Goal: Task Accomplishment & Management: Use online tool/utility

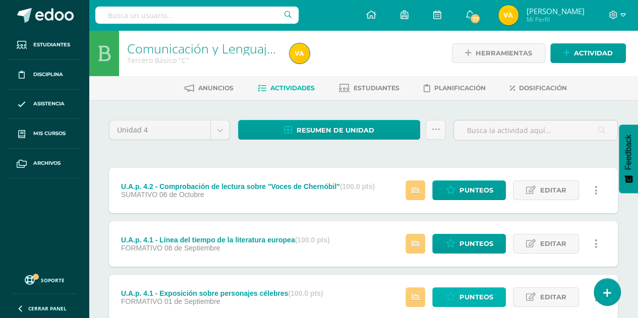
click at [463, 302] on span "Punteos" at bounding box center [476, 297] width 34 height 19
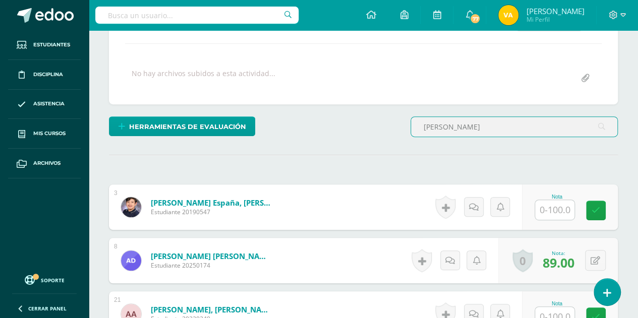
scroll to position [204, 0]
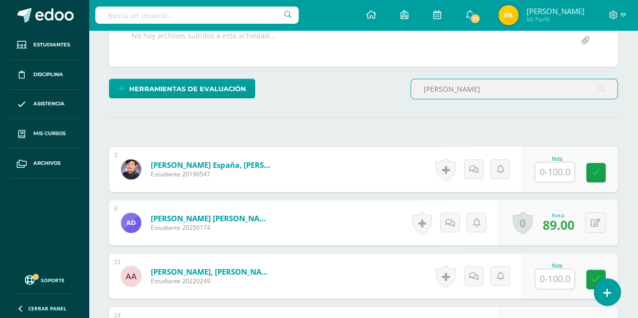
click at [452, 82] on input "ana" at bounding box center [514, 89] width 206 height 20
click at [448, 84] on input "ana" at bounding box center [514, 89] width 206 height 20
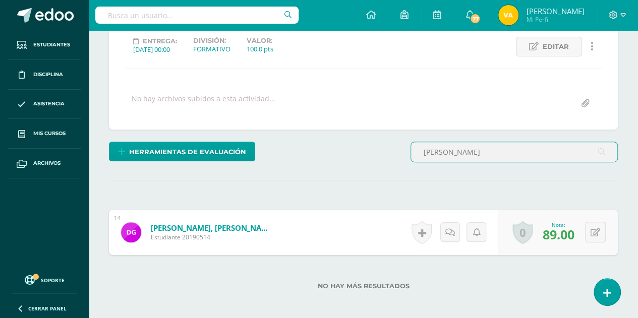
scroll to position [190, 0]
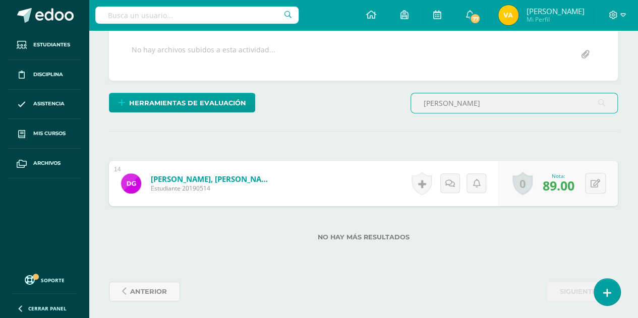
click at [505, 103] on input "enrique" at bounding box center [514, 103] width 206 height 20
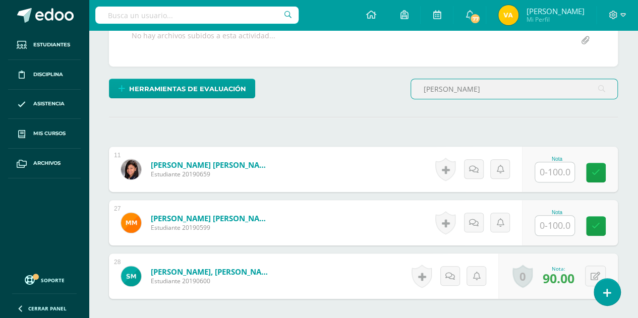
scroll to position [204, 0]
type input "morales"
click at [541, 215] on input "text" at bounding box center [554, 225] width 39 height 20
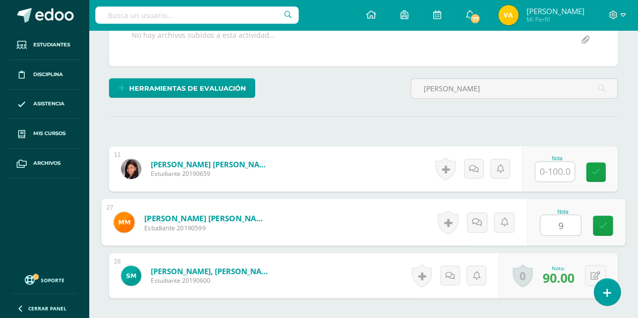
type input "92"
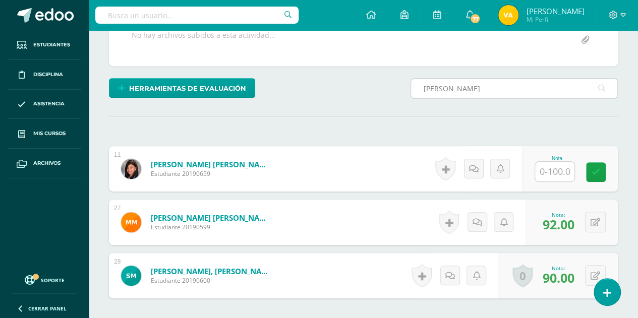
click at [455, 87] on input "morales" at bounding box center [514, 89] width 206 height 20
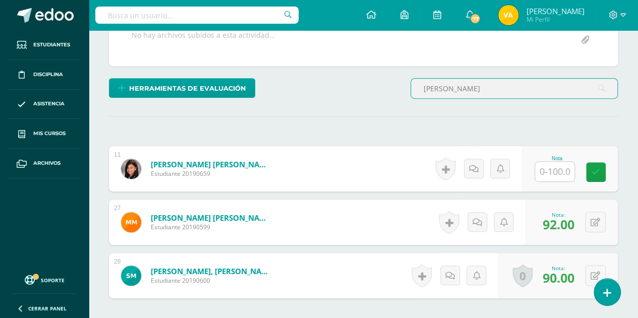
click at [455, 87] on input "morales" at bounding box center [514, 89] width 206 height 20
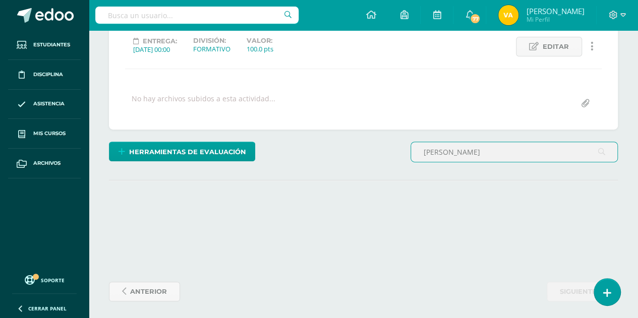
scroll to position [190, 0]
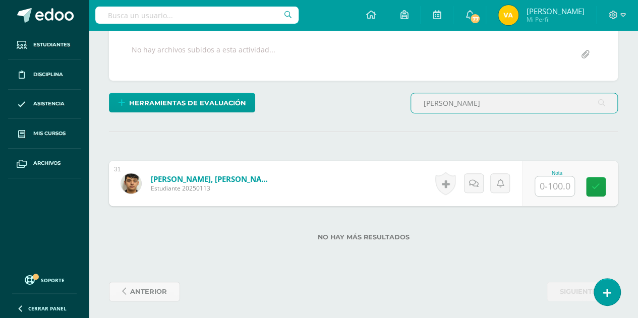
type input "gerardo"
click at [558, 186] on input "text" at bounding box center [554, 186] width 39 height 20
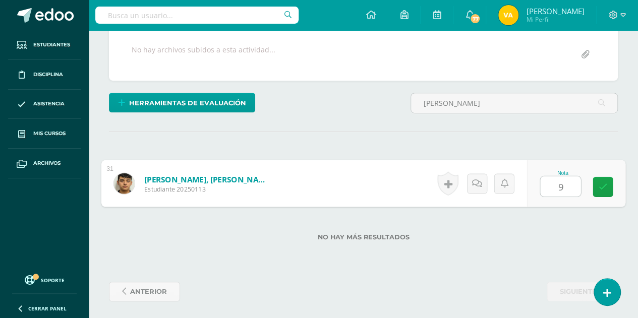
type input "94"
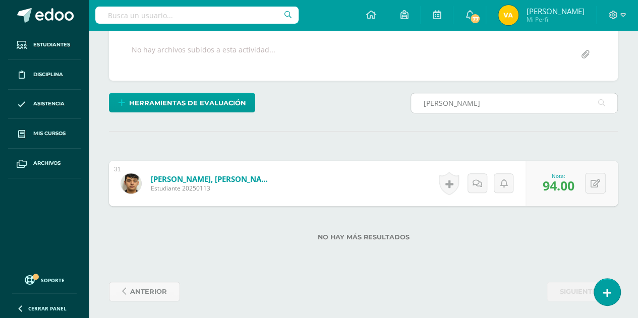
click at [441, 106] on input "gerardo" at bounding box center [514, 103] width 206 height 20
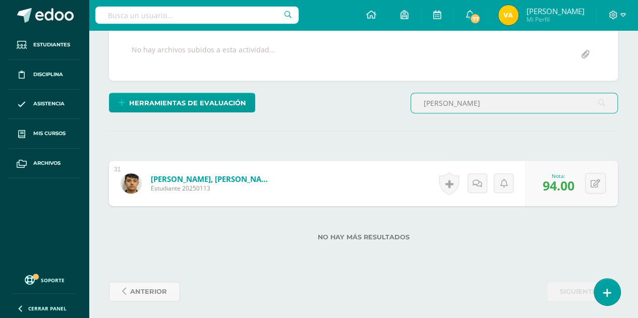
click at [441, 106] on input "gerardo" at bounding box center [514, 103] width 206 height 20
type input "trigue"
click at [553, 188] on input "text" at bounding box center [554, 186] width 39 height 20
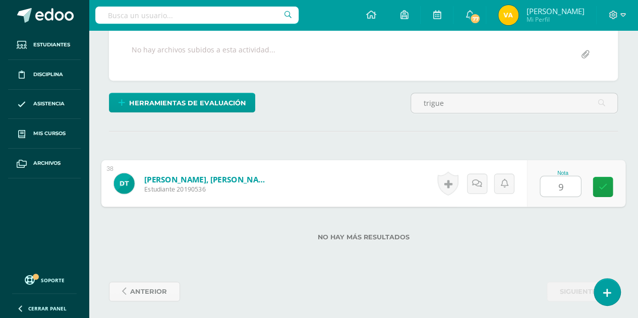
type input "93"
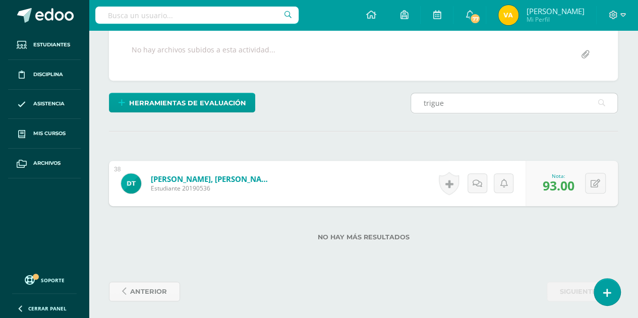
click at [454, 105] on input "trigue" at bounding box center [514, 103] width 206 height 20
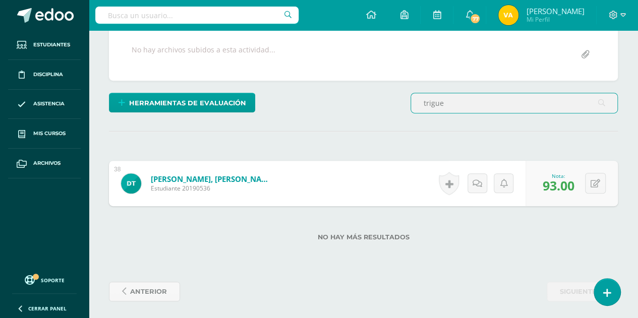
click at [454, 105] on input "trigue" at bounding box center [514, 103] width 206 height 20
type input "bracamonte"
click at [569, 186] on input "text" at bounding box center [554, 186] width 39 height 20
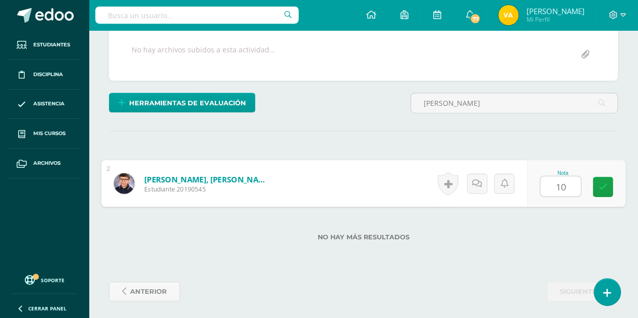
type input "100"
click at [608, 185] on link at bounding box center [602, 187] width 20 height 20
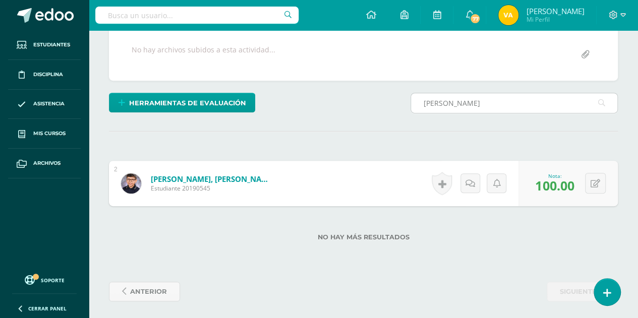
click at [496, 108] on input "bracamonte" at bounding box center [514, 103] width 206 height 20
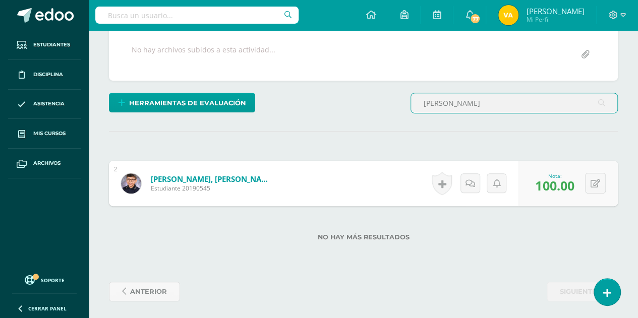
click at [496, 108] on input "bracamonte" at bounding box center [514, 103] width 206 height 20
type input "hector"
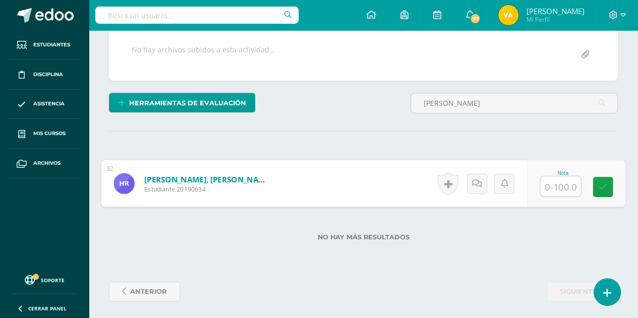
click at [553, 182] on input "text" at bounding box center [560, 186] width 40 height 20
type input "68"
click at [600, 186] on icon at bounding box center [602, 186] width 9 height 9
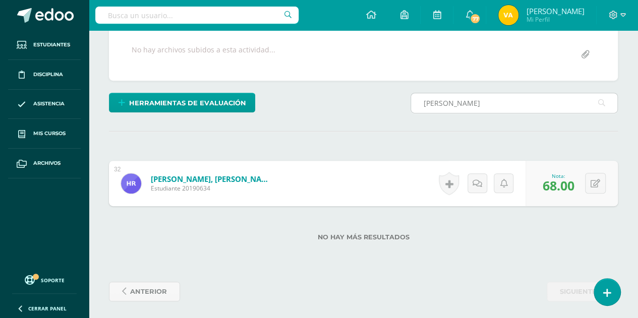
click at [480, 101] on input "hector" at bounding box center [514, 103] width 206 height 20
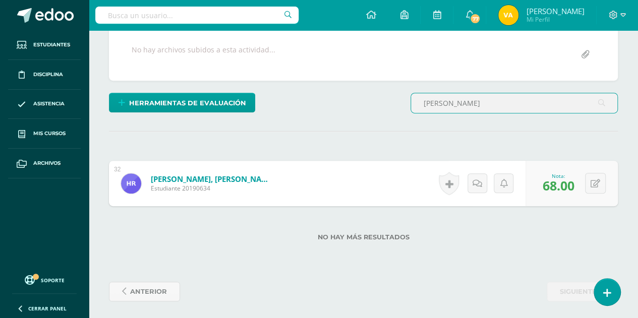
click at [480, 101] on input "hector" at bounding box center [514, 103] width 206 height 20
type input "villanueva"
click at [555, 184] on input "text" at bounding box center [554, 186] width 39 height 20
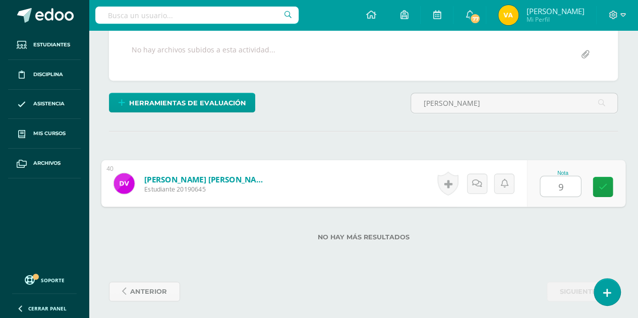
type input "95"
click at [593, 183] on link at bounding box center [602, 187] width 20 height 20
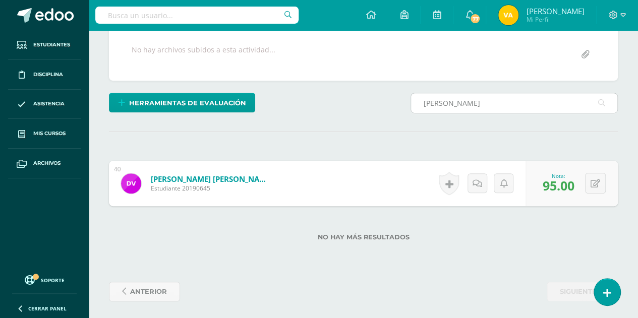
click at [456, 95] on input "villanueva" at bounding box center [514, 103] width 206 height 20
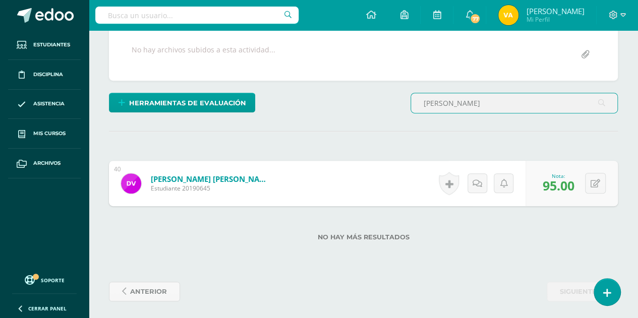
click at [456, 95] on input "villanueva" at bounding box center [514, 103] width 206 height 20
type input "helena"
click at [565, 179] on input "text" at bounding box center [554, 186] width 39 height 20
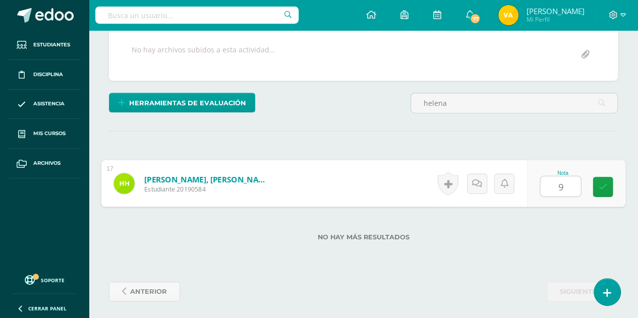
type input "94"
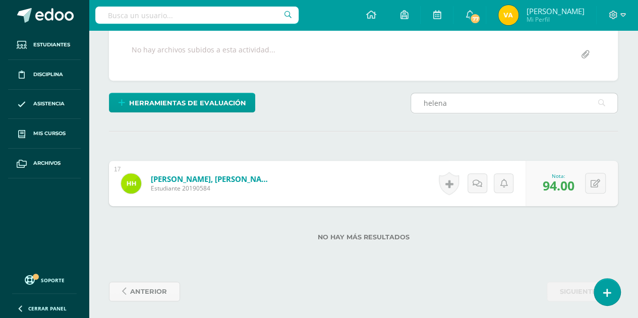
click at [447, 98] on input "helena" at bounding box center [514, 103] width 206 height 20
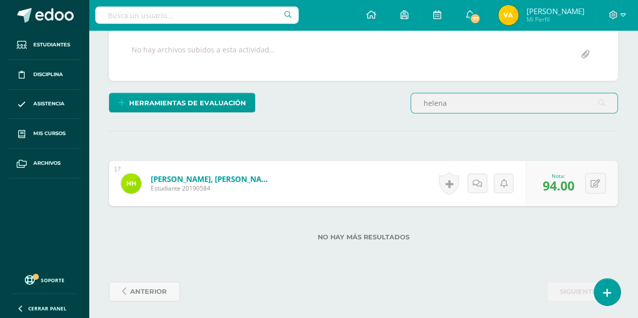
click at [447, 98] on input "helena" at bounding box center [514, 103] width 206 height 20
type input "ronaldo"
drag, startPoint x: 546, startPoint y: 180, endPoint x: 560, endPoint y: 226, distance: 47.7
click at [546, 180] on input "text" at bounding box center [554, 186] width 39 height 20
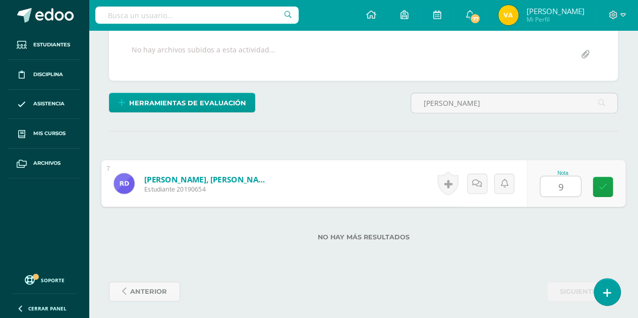
type input "92"
click at [598, 182] on icon at bounding box center [602, 186] width 9 height 9
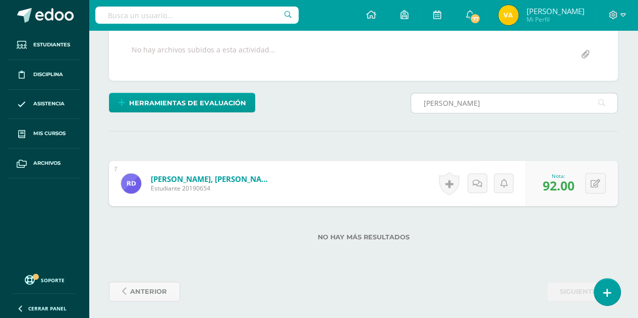
click at [500, 93] on input "ronaldo" at bounding box center [514, 103] width 206 height 20
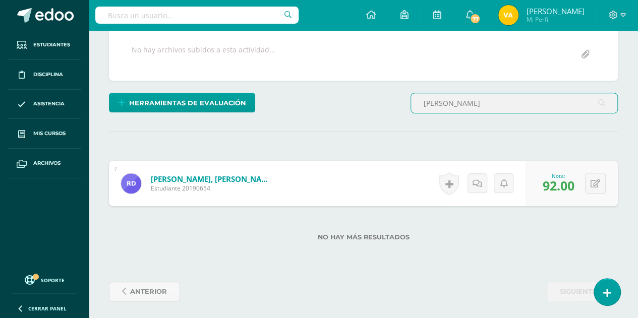
click at [500, 93] on input "ronaldo" at bounding box center [514, 103] width 206 height 20
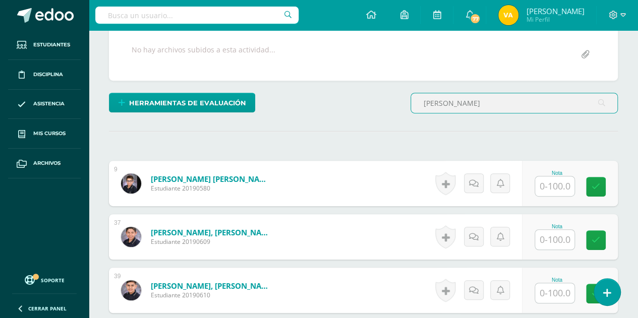
scroll to position [191, 0]
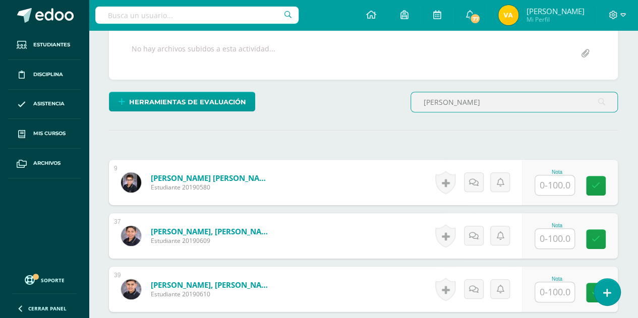
type input "manuel"
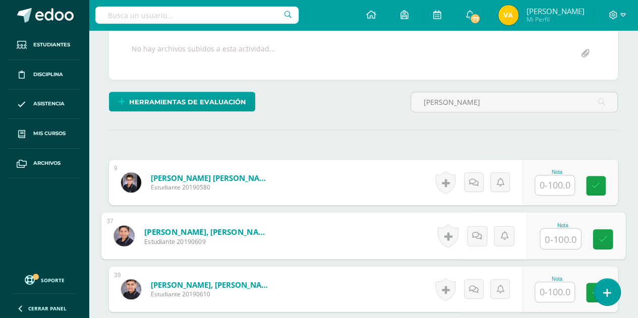
click at [570, 238] on input "text" at bounding box center [560, 239] width 40 height 20
type input "98"
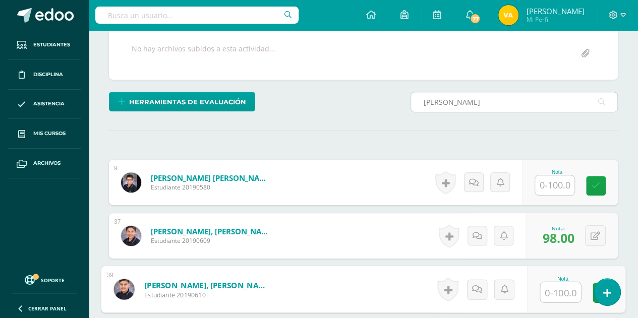
click at [481, 98] on input "manuel" at bounding box center [514, 102] width 206 height 20
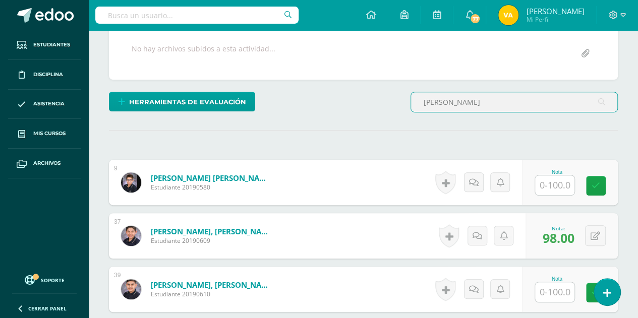
click at [481, 98] on input "manuel" at bounding box center [514, 102] width 206 height 20
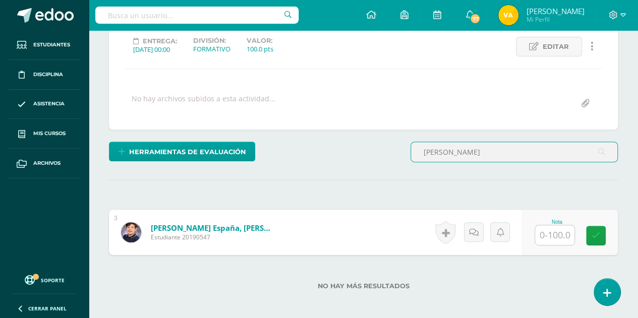
scroll to position [190, 0]
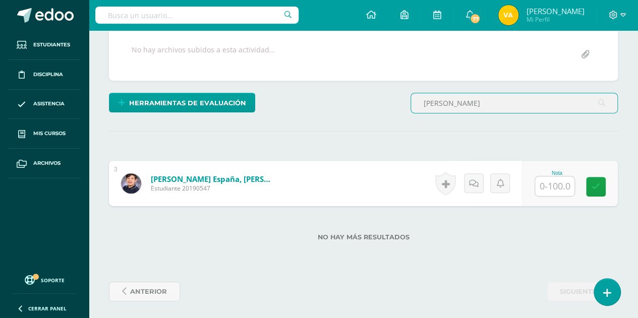
type input "cabrera"
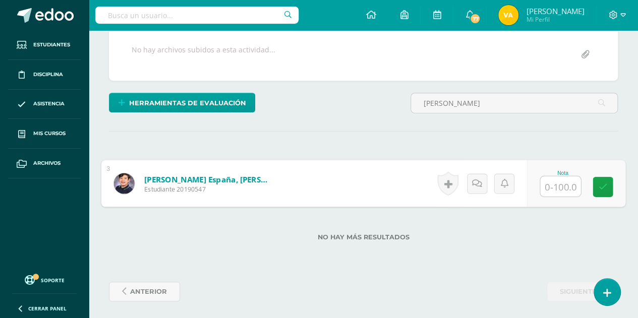
click at [551, 188] on input "text" at bounding box center [560, 186] width 40 height 20
type input "89"
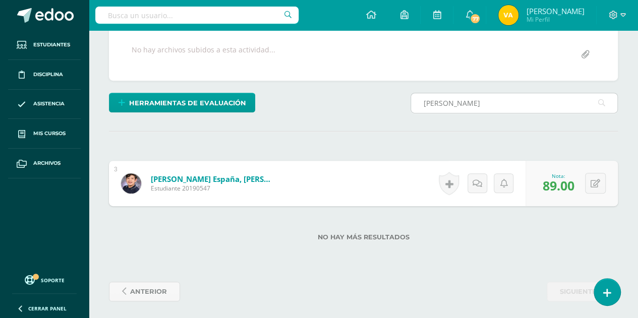
click at [515, 102] on input "cabrera" at bounding box center [514, 103] width 206 height 20
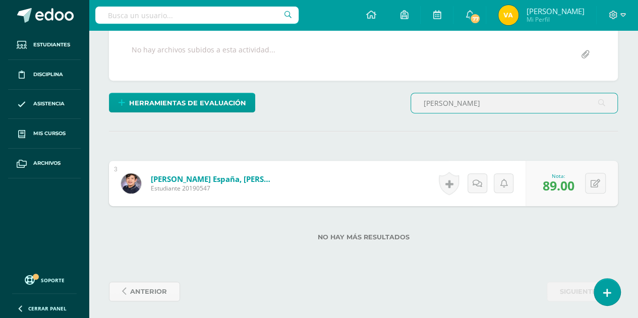
click at [515, 102] on input "cabrera" at bounding box center [514, 103] width 206 height 20
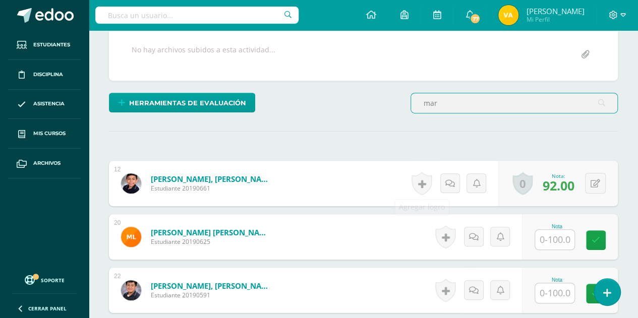
scroll to position [191, 0]
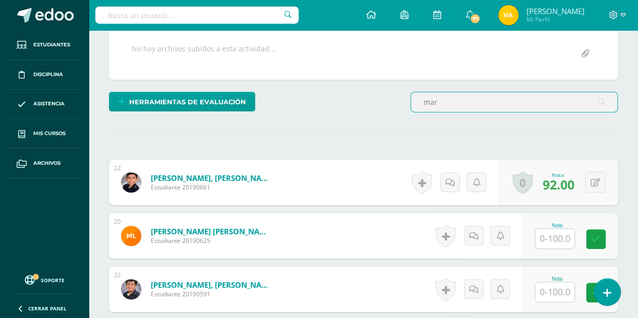
type input "mar"
click at [562, 290] on input "text" at bounding box center [554, 292] width 39 height 20
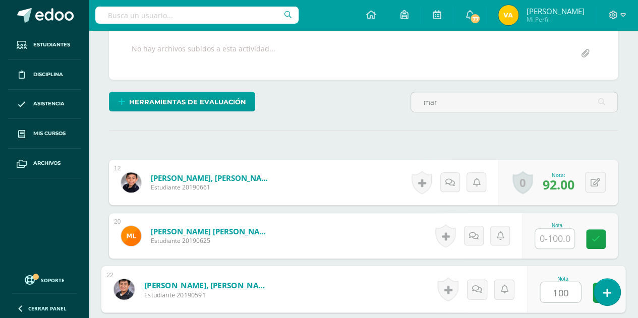
type input "100"
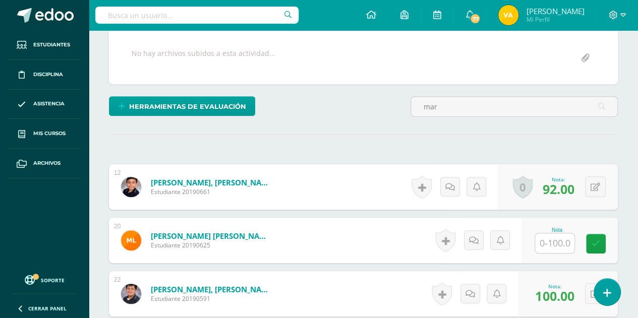
scroll to position [202, 0]
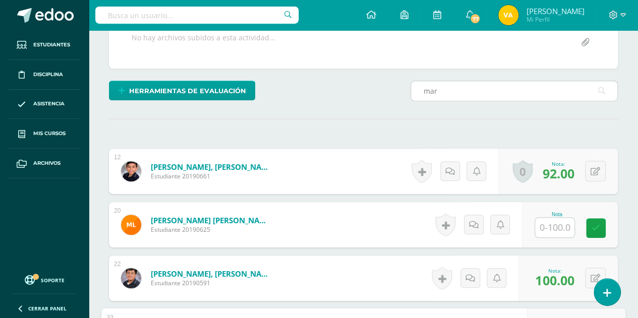
click at [471, 96] on input "mar" at bounding box center [514, 91] width 206 height 20
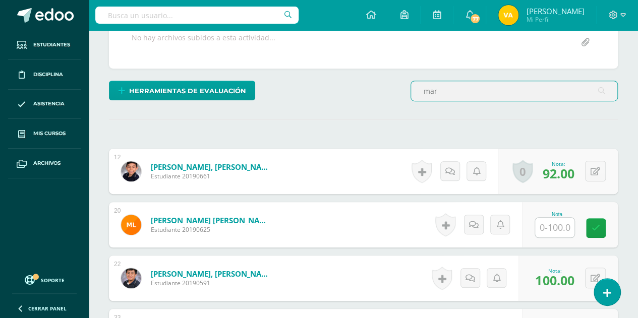
click at [471, 96] on input "mar" at bounding box center [514, 91] width 206 height 20
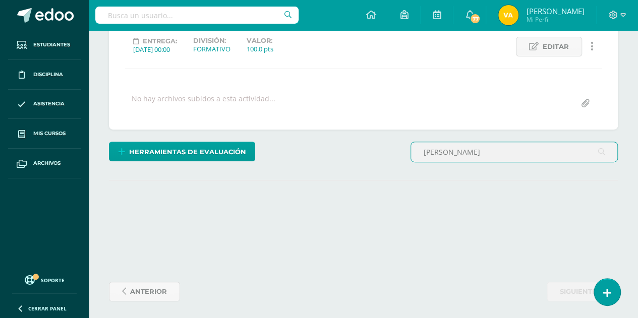
scroll to position [190, 0]
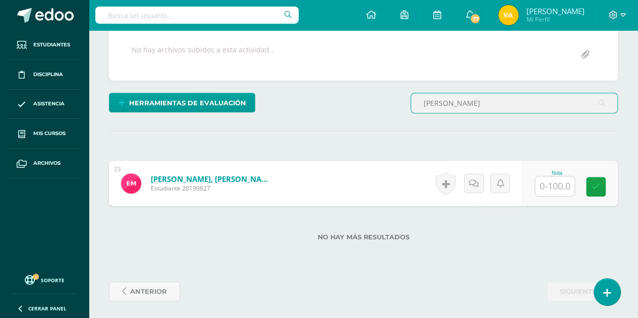
type input "esteban"
click at [559, 183] on input "text" at bounding box center [554, 186] width 39 height 20
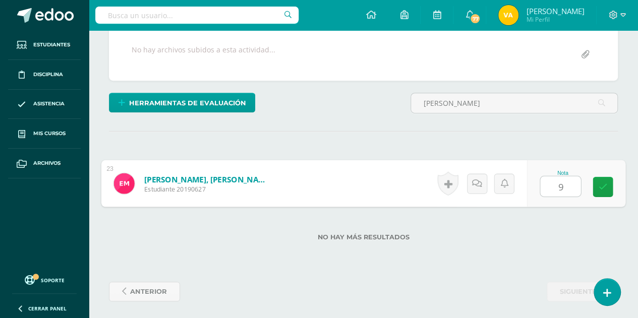
type input "98"
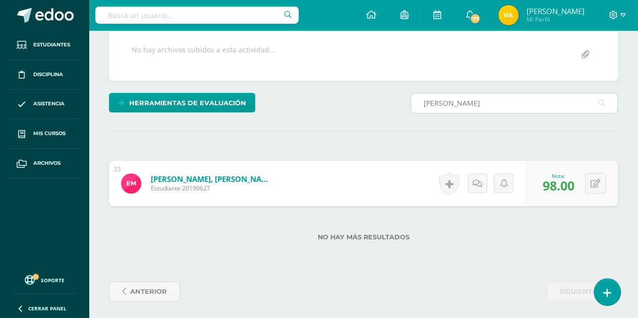
click at [512, 103] on input "esteban" at bounding box center [514, 103] width 206 height 20
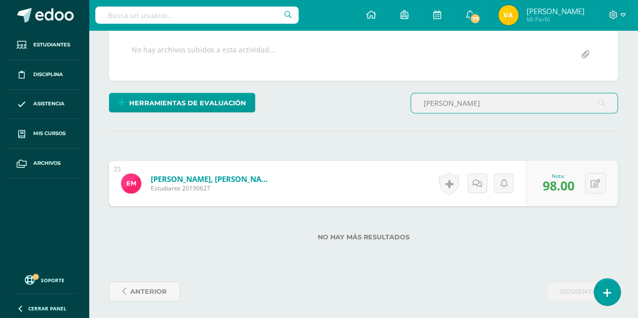
click at [512, 103] on input "esteban" at bounding box center [514, 103] width 206 height 20
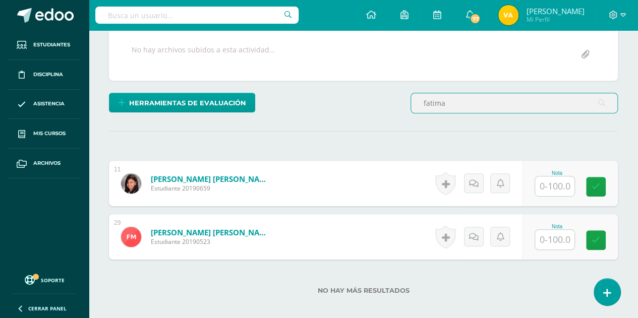
scroll to position [191, 0]
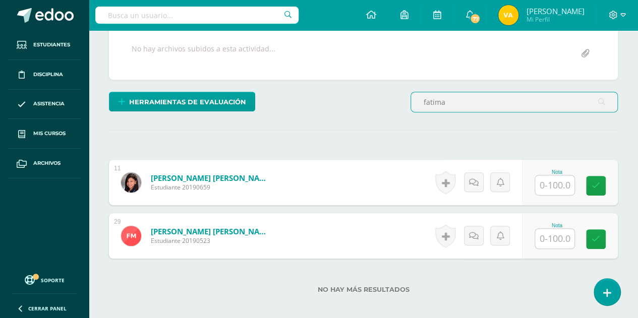
type input "fatima"
click at [561, 187] on input "text" at bounding box center [554, 185] width 39 height 20
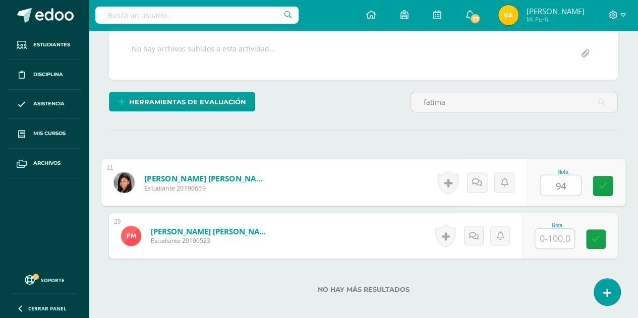
type input "94"
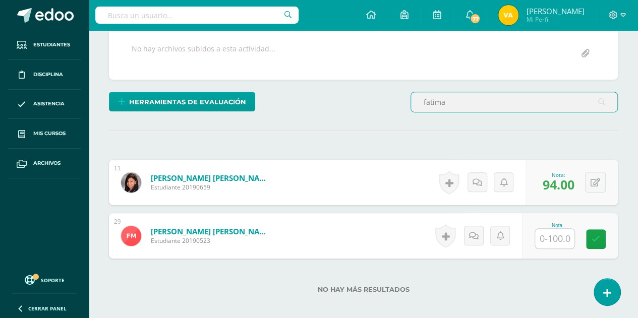
click at [474, 98] on input "fatima" at bounding box center [514, 102] width 206 height 20
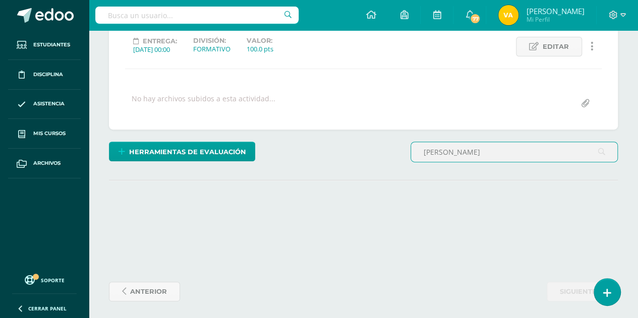
scroll to position [190, 0]
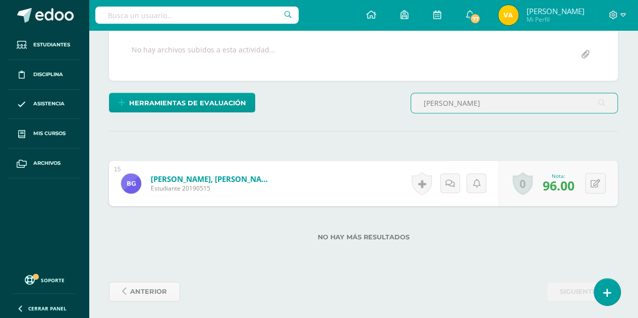
click at [505, 106] on input "gregorio" at bounding box center [514, 103] width 206 height 20
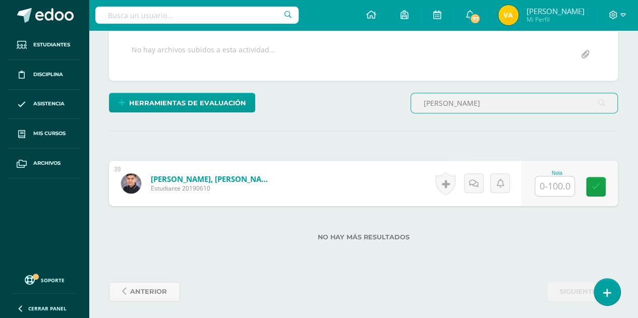
type input "vidal"
click at [568, 181] on input "text" at bounding box center [554, 186] width 39 height 20
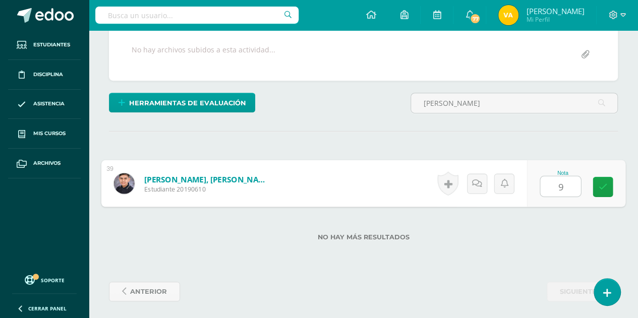
type input "94"
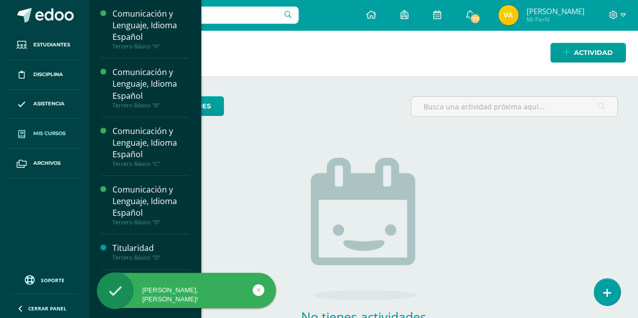
click at [62, 136] on span "Mis cursos" at bounding box center [49, 134] width 32 height 8
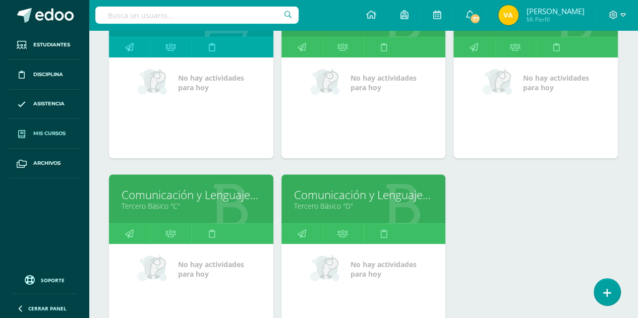
scroll to position [202, 0]
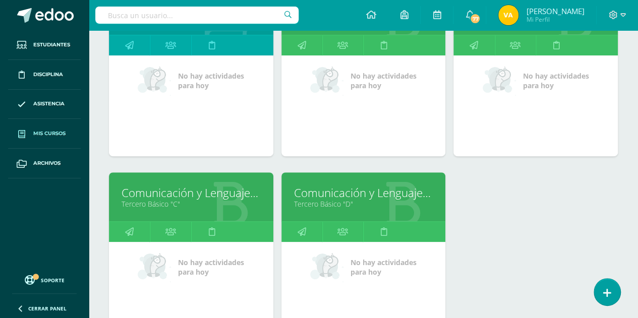
click at [228, 200] on link "Tercero Básico "C"" at bounding box center [190, 204] width 139 height 10
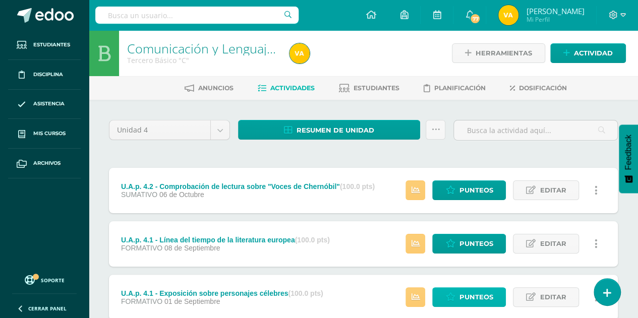
click at [475, 296] on span "Punteos" at bounding box center [476, 297] width 34 height 19
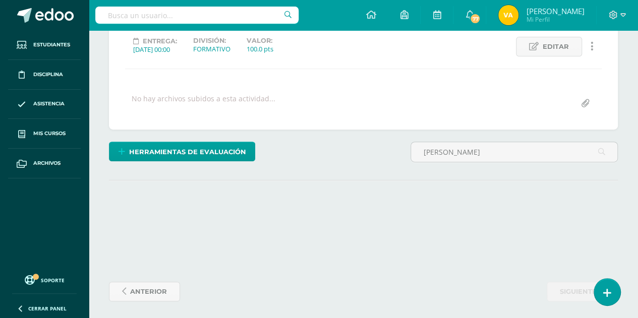
scroll to position [190, 0]
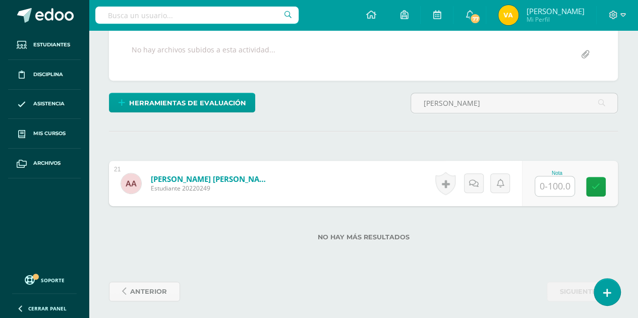
type input "maldonad"
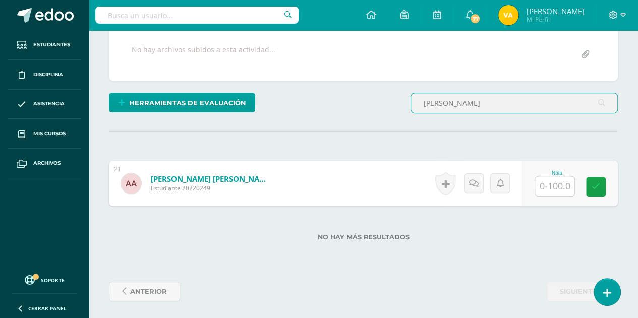
click at [546, 180] on input "text" at bounding box center [554, 186] width 39 height 20
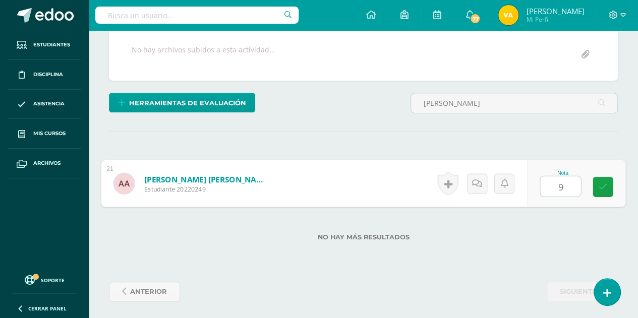
type input "96"
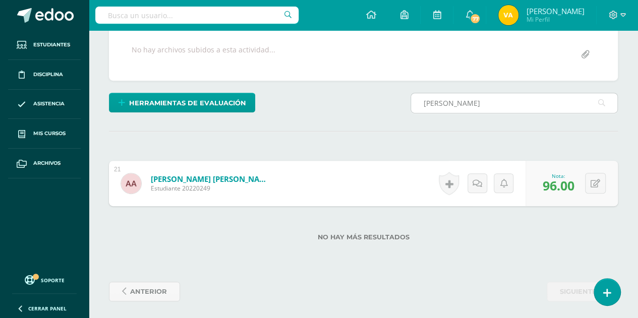
click at [452, 95] on input "maldonad" at bounding box center [514, 103] width 206 height 20
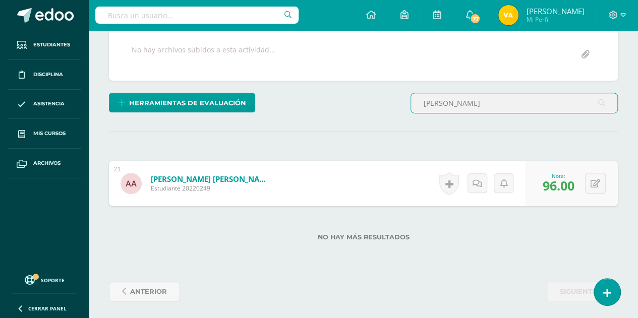
click at [452, 95] on input "maldonad" at bounding box center [514, 103] width 206 height 20
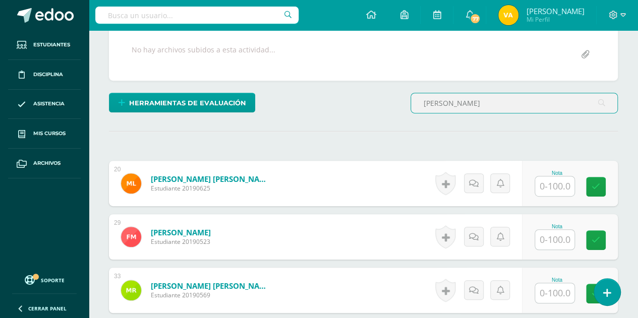
scroll to position [191, 0]
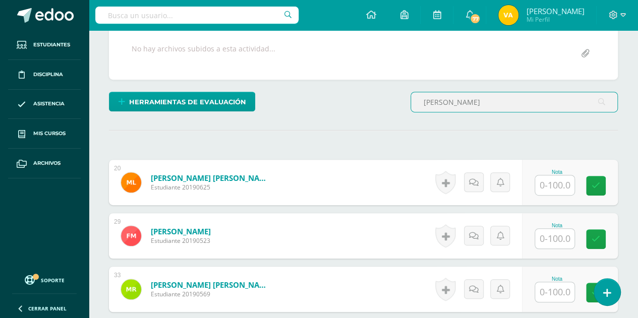
type input "isabel"
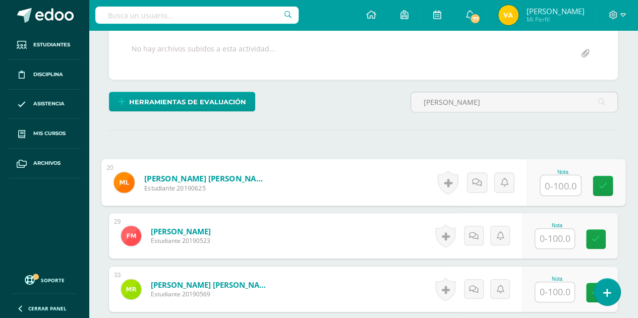
click at [551, 183] on input "text" at bounding box center [560, 185] width 40 height 20
type input "92"
click at [605, 189] on link at bounding box center [602, 186] width 20 height 20
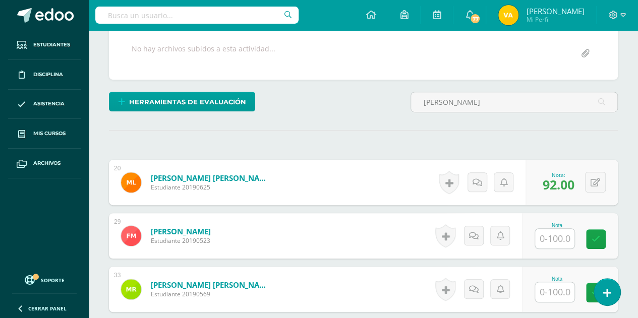
click at [529, 132] on div "¿Estás seguro que quieres eliminar esta actividad? Esto borrará la actividad y …" at bounding box center [363, 168] width 517 height 478
click at [592, 178] on icon at bounding box center [595, 182] width 10 height 9
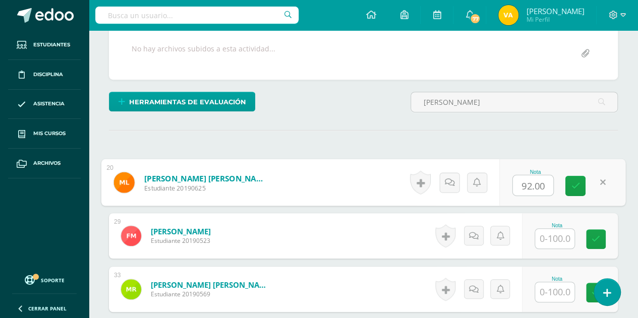
click at [530, 147] on div "¿Estás seguro que quieres eliminar esta actividad? Esto borrará la actividad y …" at bounding box center [363, 168] width 517 height 478
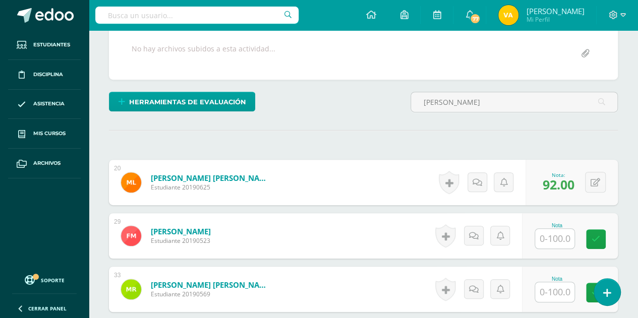
click at [554, 292] on input "text" at bounding box center [554, 292] width 39 height 20
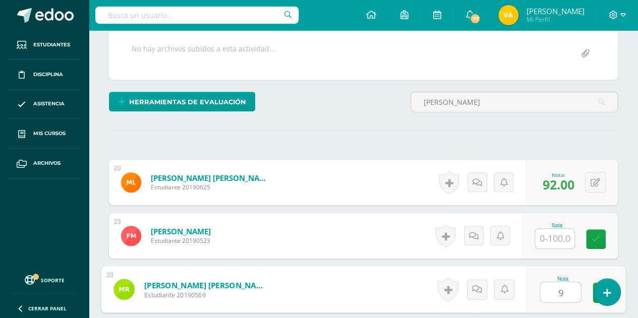
type input "92"
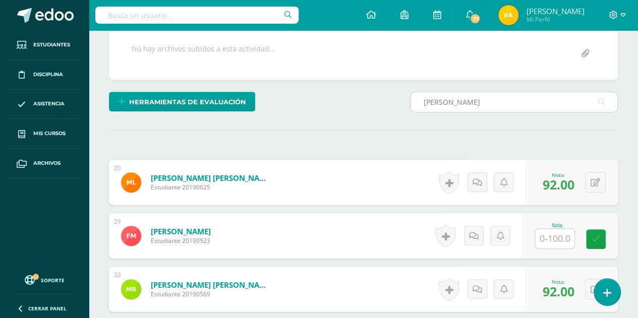
click at [463, 97] on input "isabel" at bounding box center [514, 102] width 206 height 20
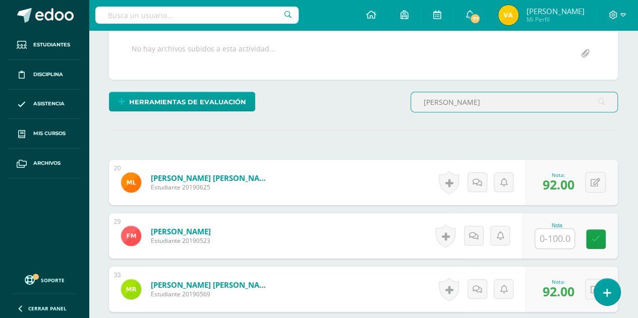
click at [463, 97] on input "isabel" at bounding box center [514, 102] width 206 height 20
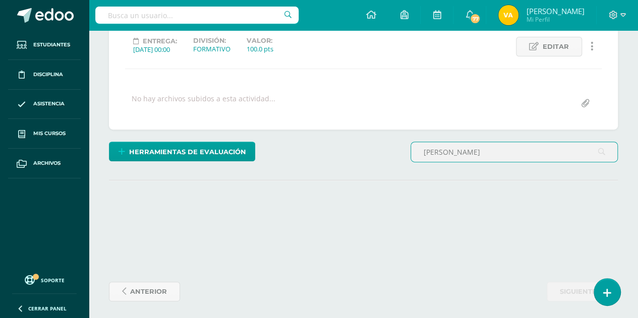
scroll to position [190, 0]
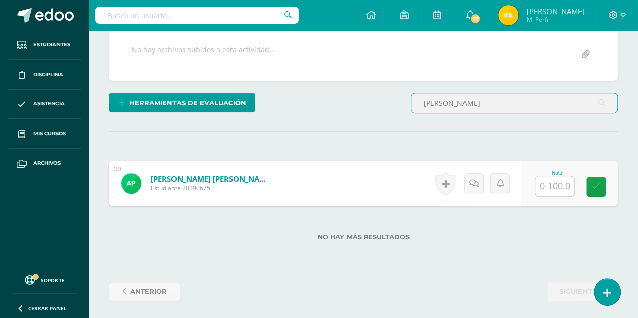
type input "paiz"
click at [551, 183] on input "text" at bounding box center [554, 186] width 39 height 20
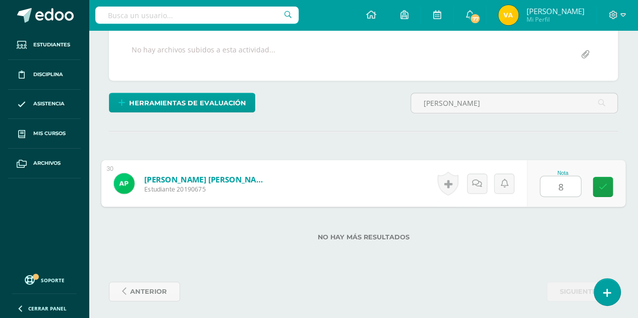
type input "88"
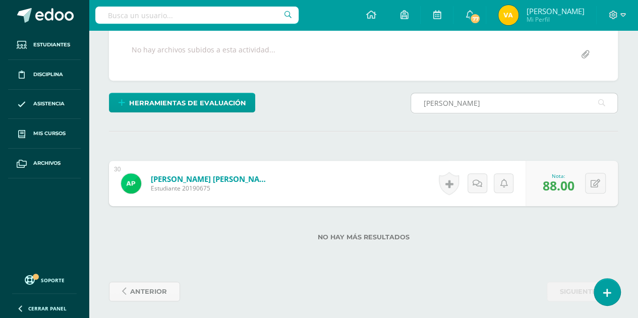
click at [512, 102] on input "paiz" at bounding box center [514, 103] width 206 height 20
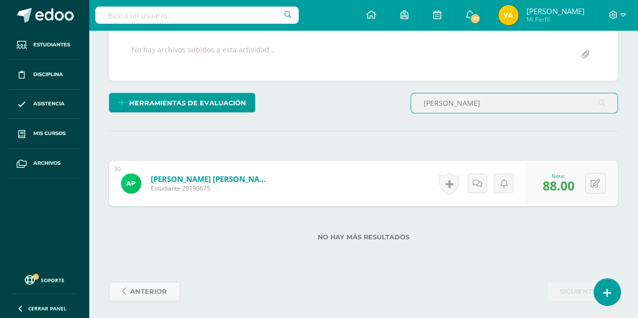
click at [512, 102] on input "paiz" at bounding box center [514, 103] width 206 height 20
type input "aceituno"
click at [552, 185] on input "text" at bounding box center [554, 186] width 39 height 20
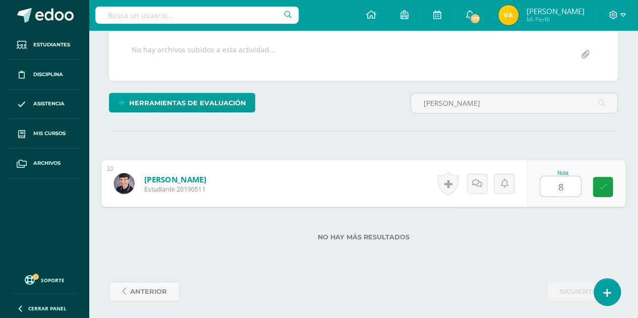
type input "88"
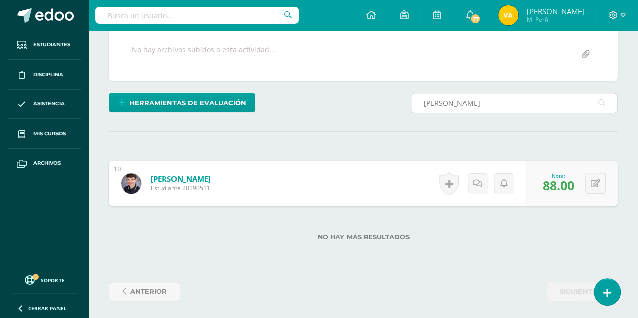
click at [487, 102] on input "aceituno" at bounding box center [514, 103] width 206 height 20
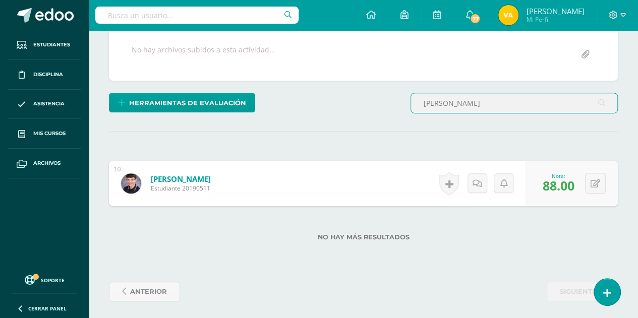
click at [487, 102] on input "aceituno" at bounding box center [514, 103] width 206 height 20
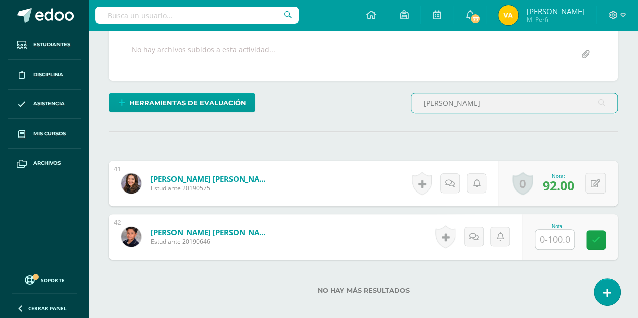
scroll to position [191, 0]
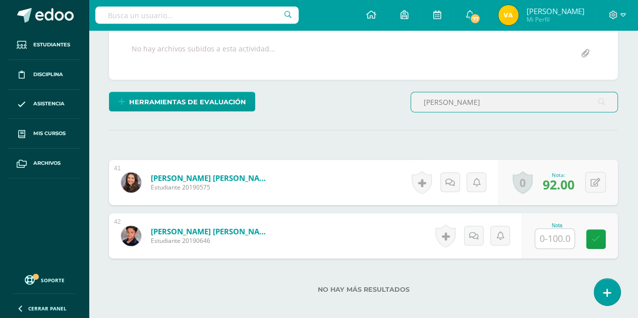
type input "villatoro"
click at [556, 236] on input "text" at bounding box center [554, 239] width 39 height 20
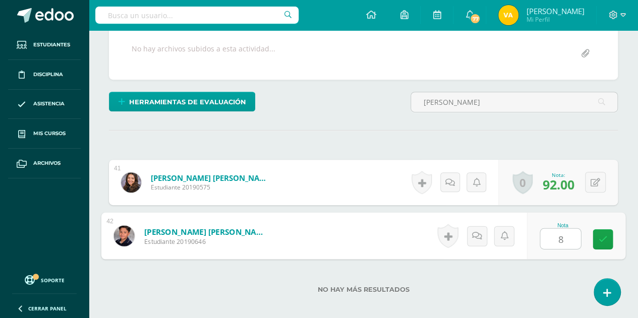
type input "86"
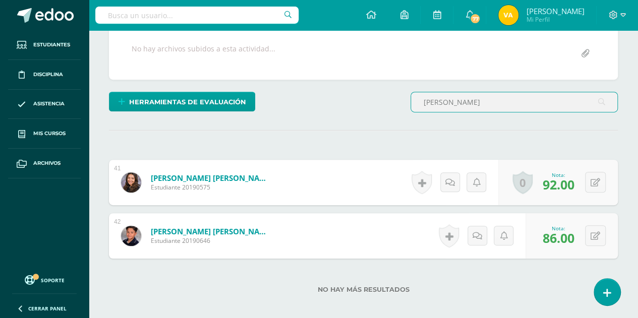
click at [521, 104] on input "villatoro" at bounding box center [514, 102] width 206 height 20
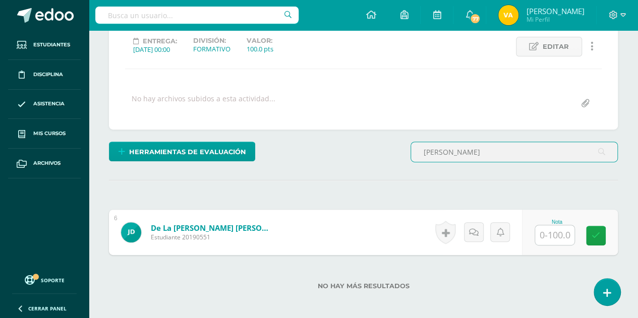
scroll to position [190, 0]
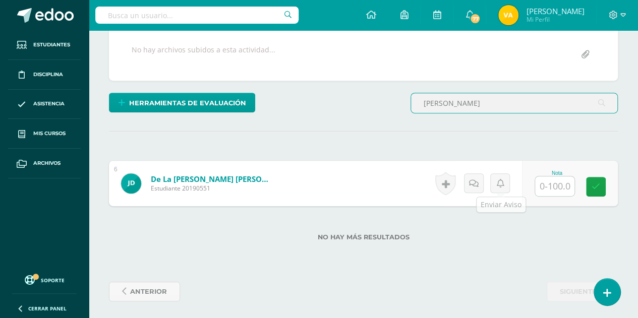
type input "cerda"
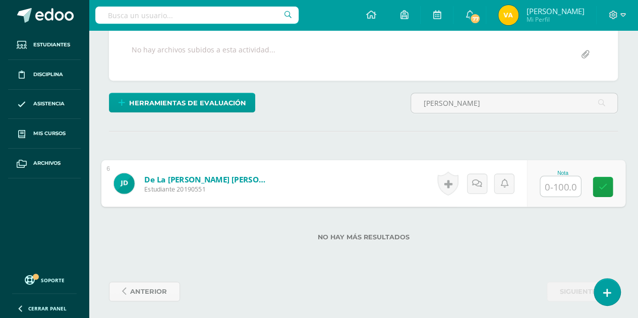
click at [560, 181] on input "text" at bounding box center [560, 186] width 40 height 20
type input "85"
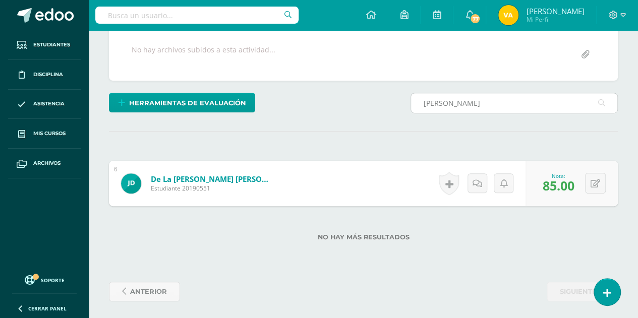
click at [539, 101] on input "cerda" at bounding box center [514, 103] width 206 height 20
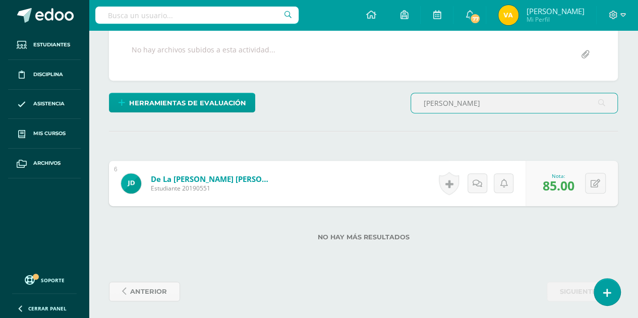
click at [539, 101] on input "cerda" at bounding box center [514, 103] width 206 height 20
type input "santos"
click at [553, 183] on input "text" at bounding box center [554, 186] width 39 height 20
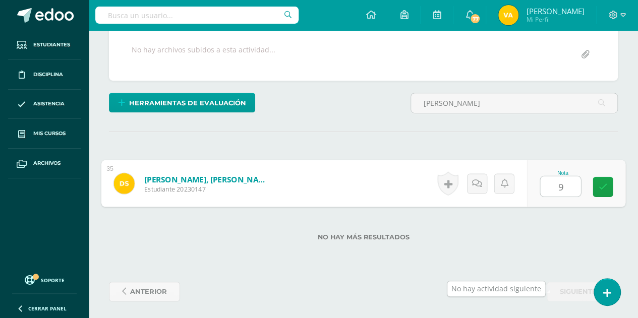
type input "92"
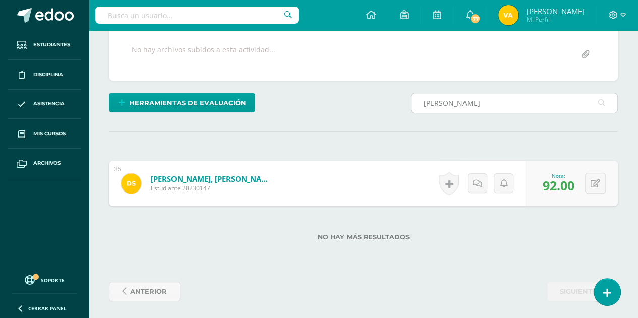
click at [458, 99] on input "santos" at bounding box center [514, 103] width 206 height 20
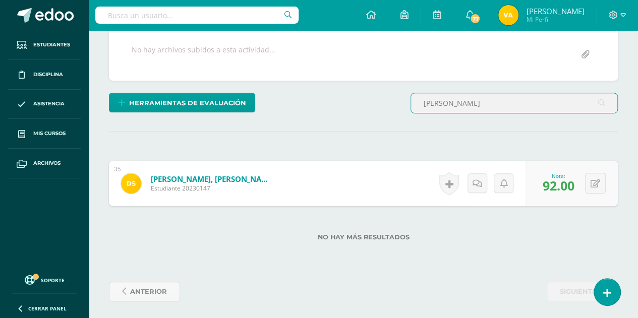
click at [458, 99] on input "santos" at bounding box center [514, 103] width 206 height 20
type input "molina"
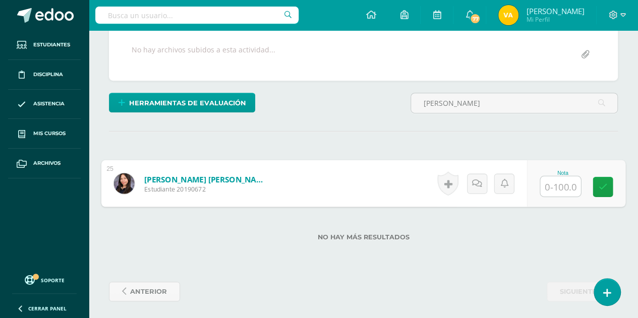
drag, startPoint x: 559, startPoint y: 185, endPoint x: 567, endPoint y: 273, distance: 88.1
click at [558, 185] on input "text" at bounding box center [560, 186] width 40 height 20
type input "93"
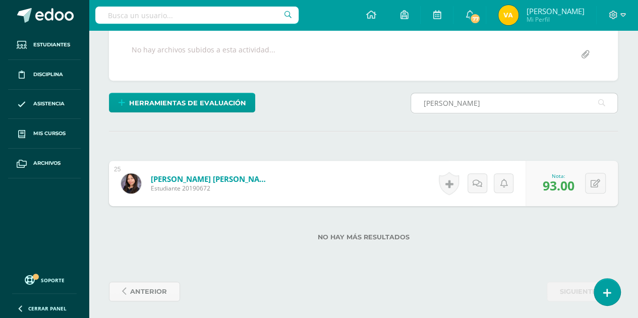
click at [502, 110] on input "molina" at bounding box center [514, 103] width 206 height 20
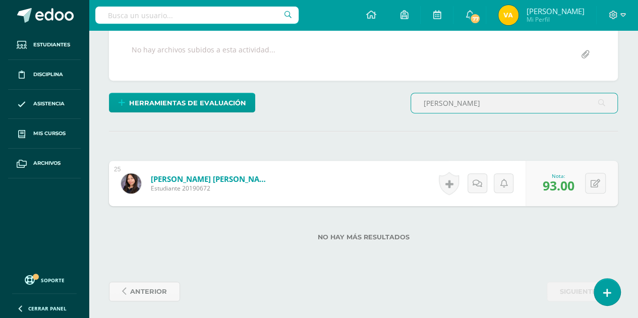
click at [502, 110] on input "molina" at bounding box center [514, 103] width 206 height 20
type input "xitumul"
click at [565, 184] on input "text" at bounding box center [554, 186] width 39 height 20
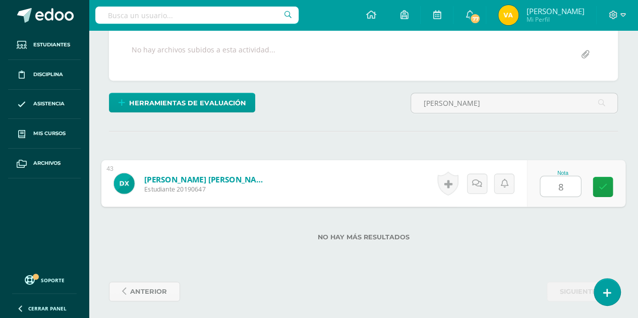
type input "87"
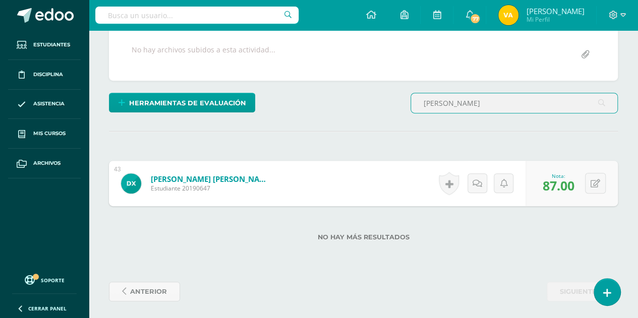
click at [500, 96] on input "xitumul" at bounding box center [514, 103] width 206 height 20
type input "maximus"
click at [556, 188] on input "text" at bounding box center [554, 186] width 39 height 20
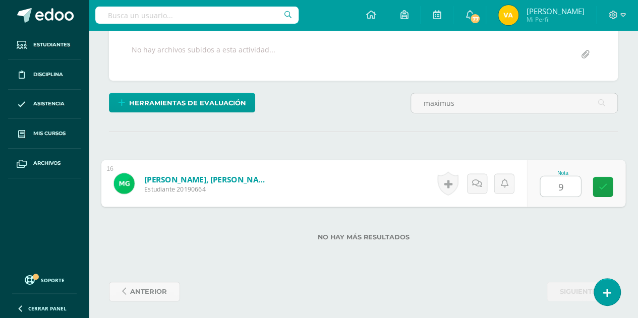
type input "95"
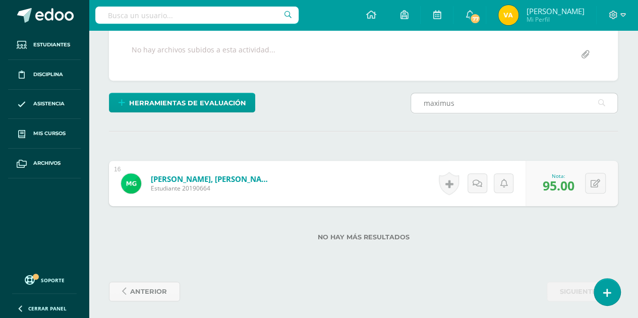
click at [467, 106] on input "maximus" at bounding box center [514, 103] width 206 height 20
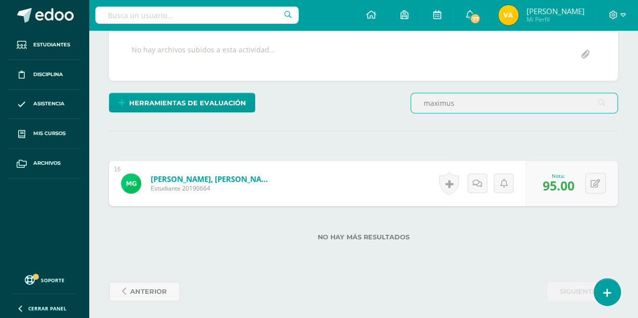
click at [467, 106] on input "maximus" at bounding box center [514, 103] width 206 height 20
type input "chigua"
click at [555, 185] on input "text" at bounding box center [554, 186] width 39 height 20
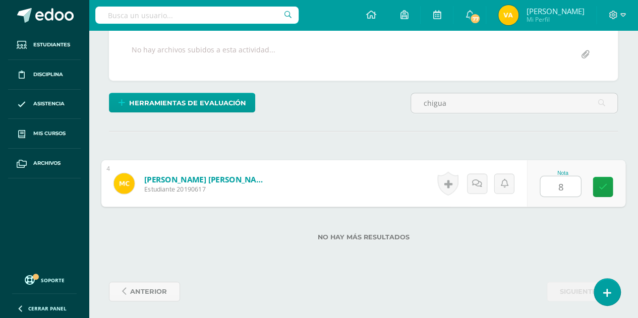
type input "87"
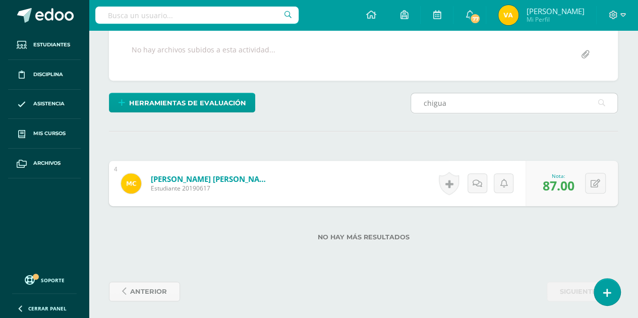
click at [486, 100] on input "chigua" at bounding box center [514, 103] width 206 height 20
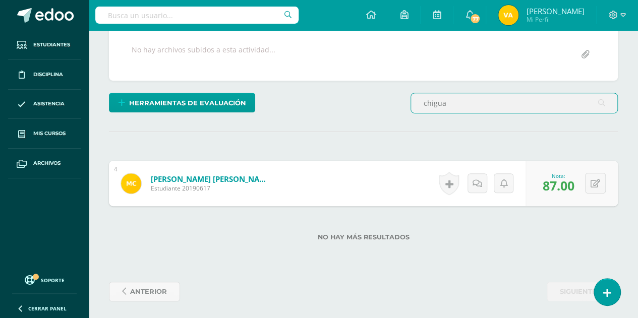
click at [486, 100] on input "chigua" at bounding box center [514, 103] width 206 height 20
type input "linda"
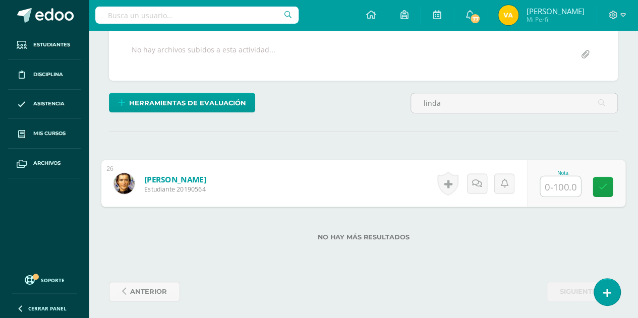
click at [557, 178] on input "text" at bounding box center [560, 186] width 40 height 20
type input "91"
click at [608, 184] on link at bounding box center [602, 187] width 20 height 20
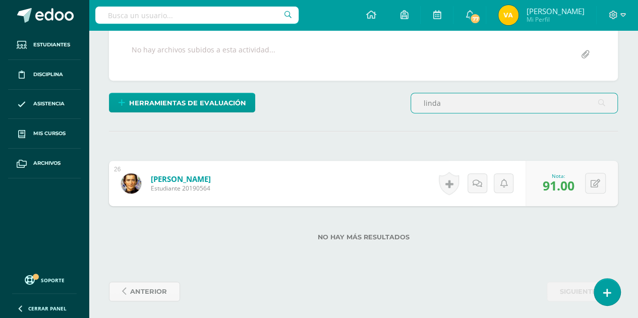
click at [502, 98] on input "linda" at bounding box center [514, 103] width 206 height 20
type input "dubon"
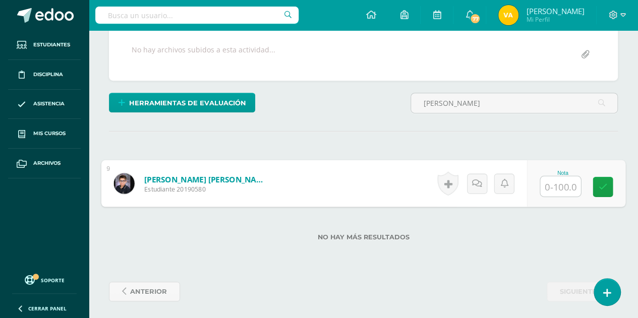
click at [566, 185] on input "text" at bounding box center [560, 186] width 40 height 20
type input "90"
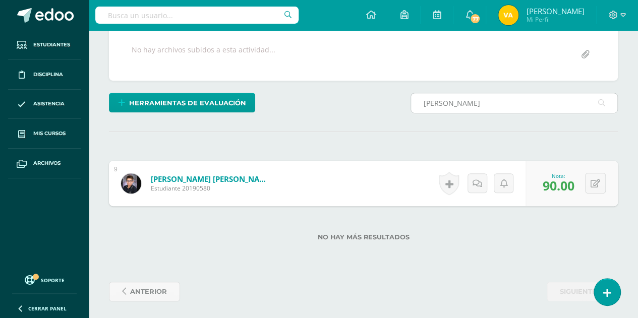
click at [465, 110] on input "dubon" at bounding box center [514, 103] width 206 height 20
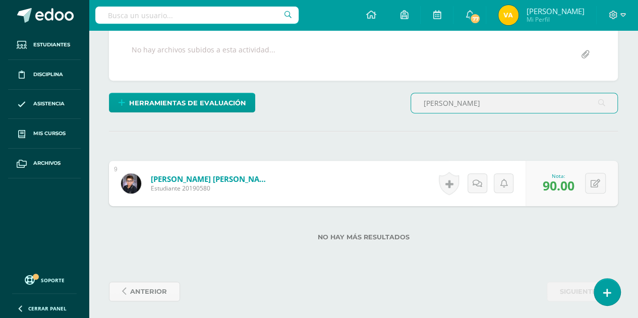
click at [465, 110] on input "dubon" at bounding box center [514, 103] width 206 height 20
type input "macal"
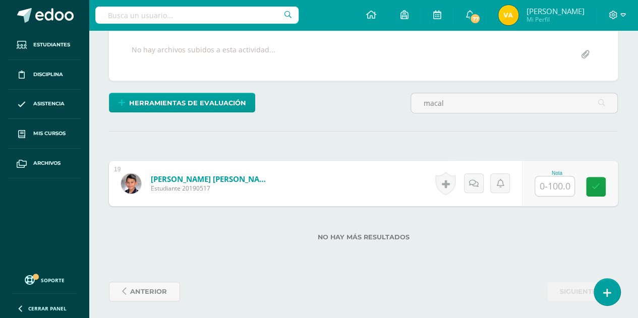
click at [568, 198] on div "Nota" at bounding box center [570, 183] width 96 height 45
click at [567, 194] on div "Nota" at bounding box center [570, 183] width 96 height 45
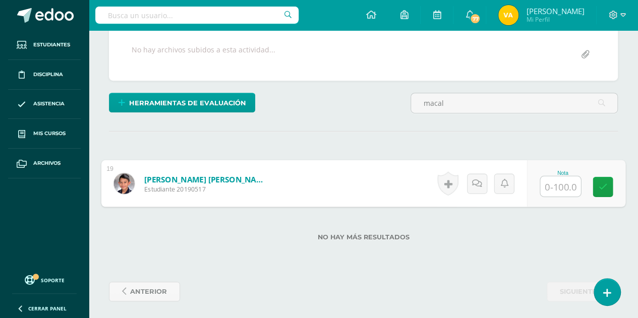
click at [567, 193] on input "text" at bounding box center [560, 186] width 40 height 20
type input "86"
click at [593, 181] on link at bounding box center [602, 187] width 20 height 20
click at [595, 184] on link at bounding box center [602, 187] width 20 height 20
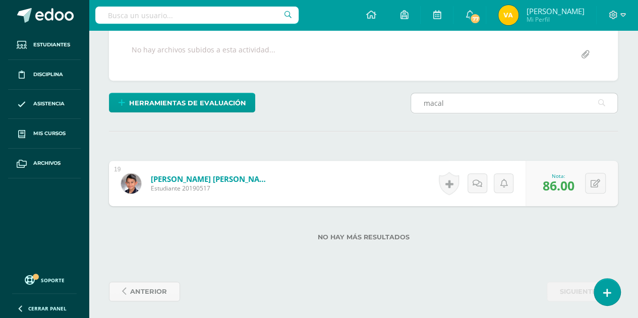
click at [479, 96] on input "macal" at bounding box center [514, 103] width 206 height 20
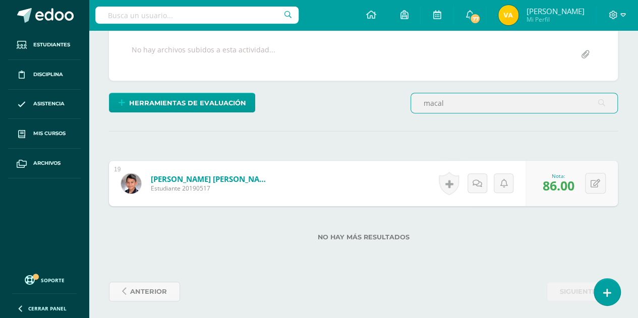
click at [479, 96] on input "macal" at bounding box center [514, 103] width 206 height 20
type input "jorge"
drag, startPoint x: 561, startPoint y: 183, endPoint x: 567, endPoint y: 228, distance: 45.3
click at [561, 184] on input "text" at bounding box center [554, 186] width 39 height 20
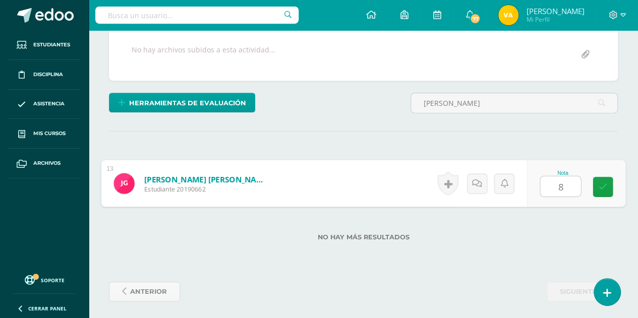
type input "86"
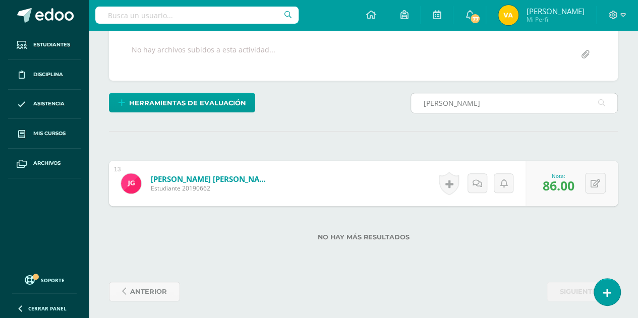
click at [478, 93] on input "jorge" at bounding box center [514, 103] width 206 height 20
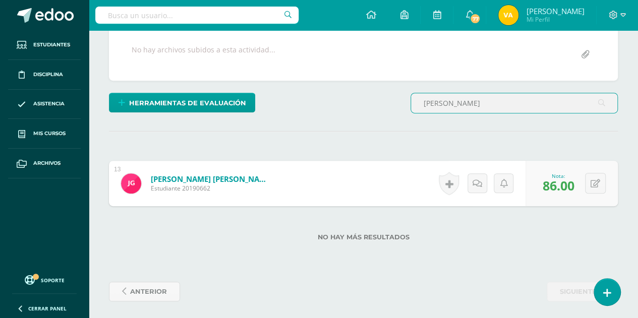
click at [478, 93] on input "jorge" at bounding box center [514, 103] width 206 height 20
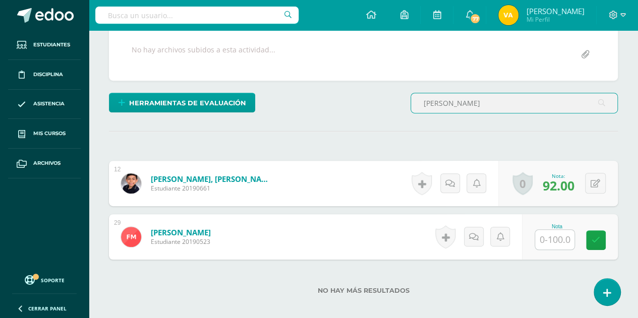
scroll to position [191, 0]
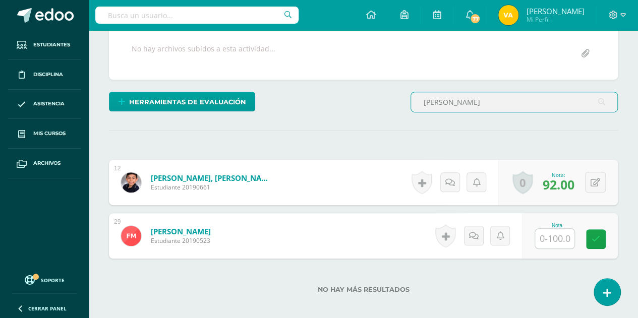
type input "polanco"
click at [545, 233] on input "text" at bounding box center [554, 239] width 39 height 20
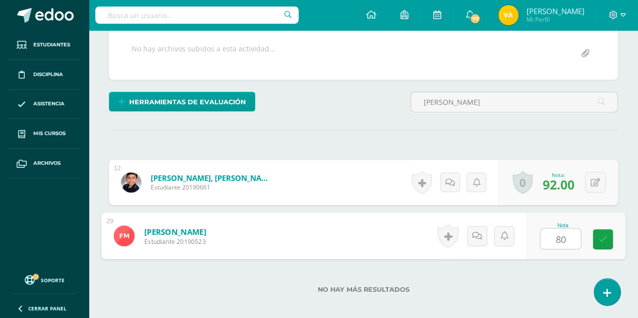
type input "8"
type input "90"
click at [596, 241] on link at bounding box center [602, 239] width 20 height 20
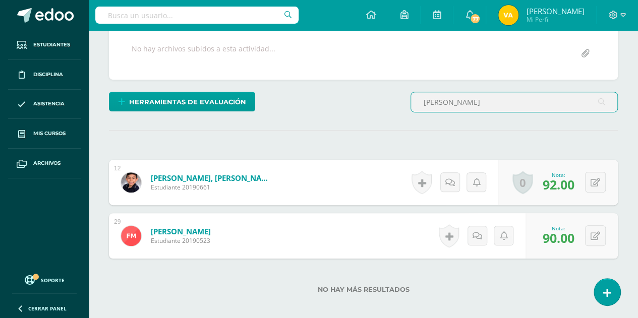
click at [496, 103] on input "polanco" at bounding box center [514, 102] width 206 height 20
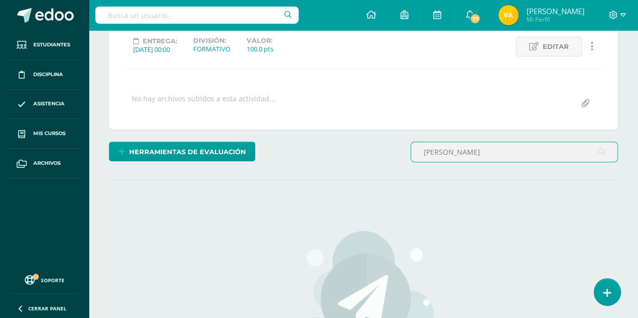
scroll to position [191, 0]
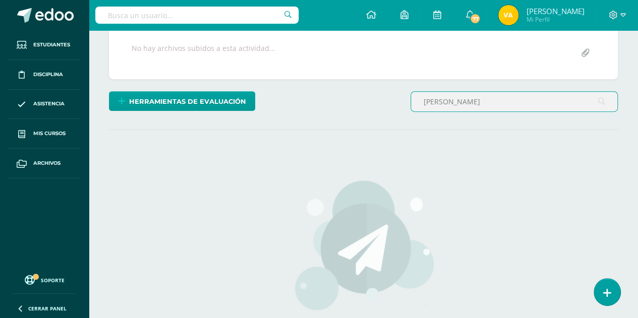
click at [458, 98] on input "vargas" at bounding box center [514, 102] width 206 height 20
type input "ventura"
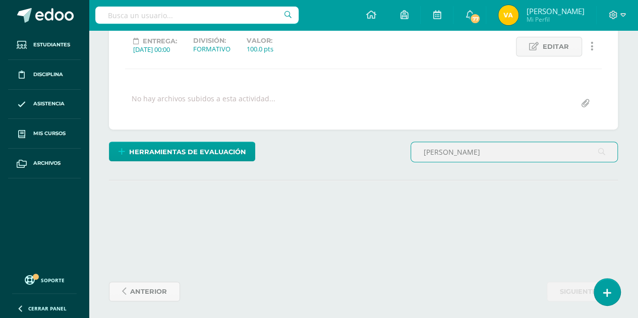
scroll to position [192, 0]
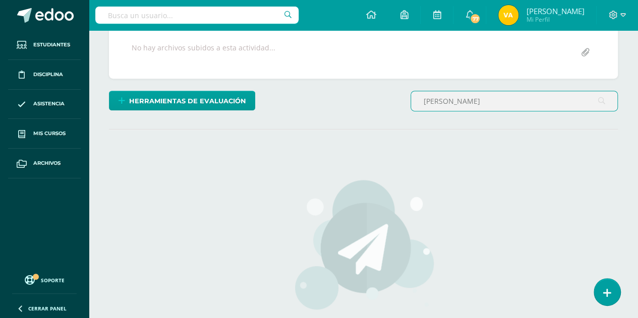
click at [460, 98] on input "ventura" at bounding box center [514, 101] width 206 height 20
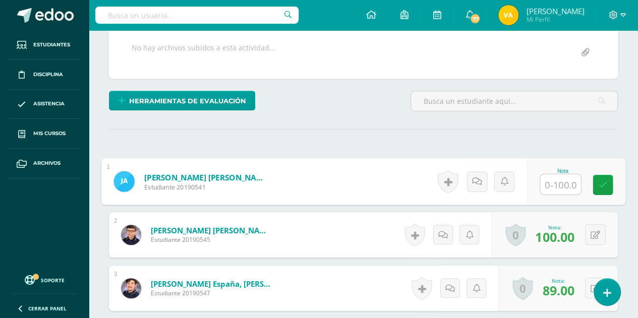
click at [564, 179] on input "text" at bounding box center [560, 184] width 40 height 20
type input "96"
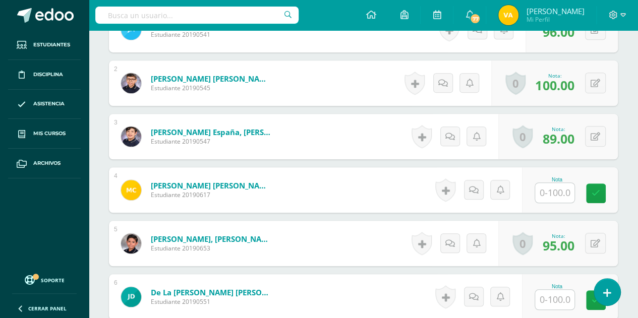
scroll to position [344, 0]
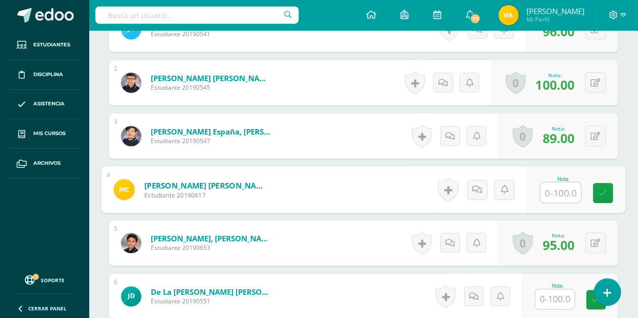
click at [549, 189] on input "text" at bounding box center [560, 192] width 40 height 20
type input "87"
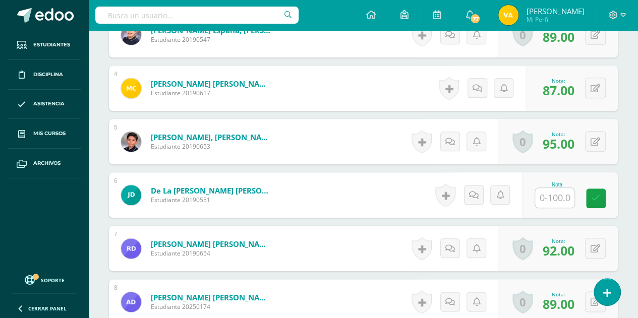
scroll to position [446, 0]
click at [549, 197] on input "text" at bounding box center [554, 198] width 39 height 20
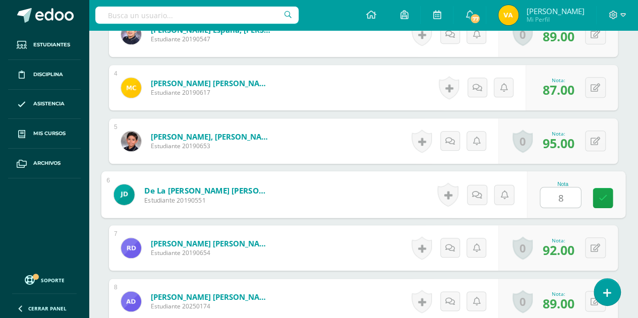
scroll to position [447, 0]
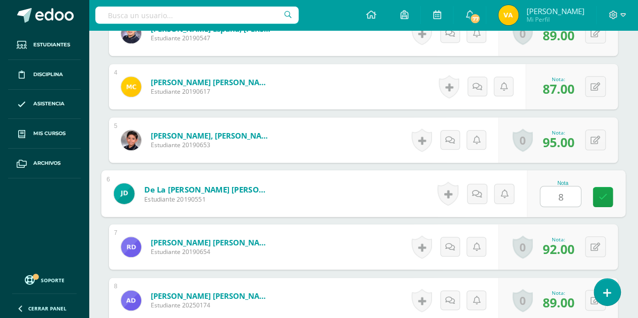
type input "85"
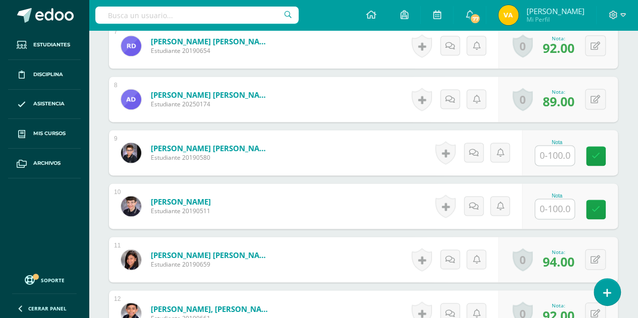
scroll to position [648, 0]
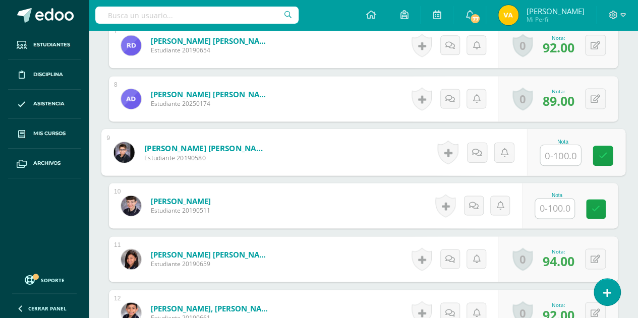
click at [560, 153] on input "text" at bounding box center [560, 155] width 40 height 20
type input "90"
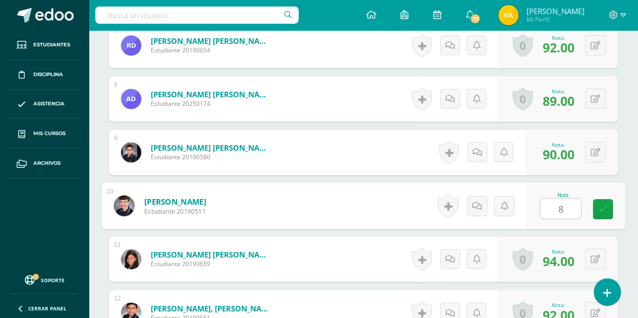
type input "88"
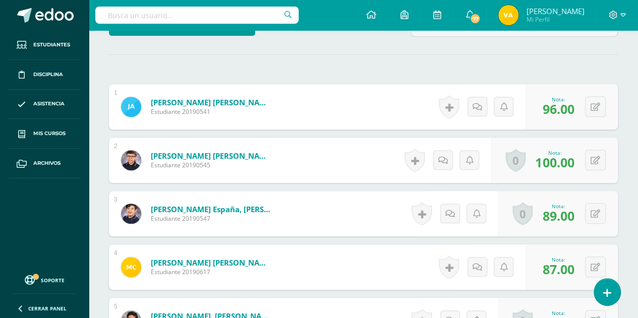
scroll to position [0, 0]
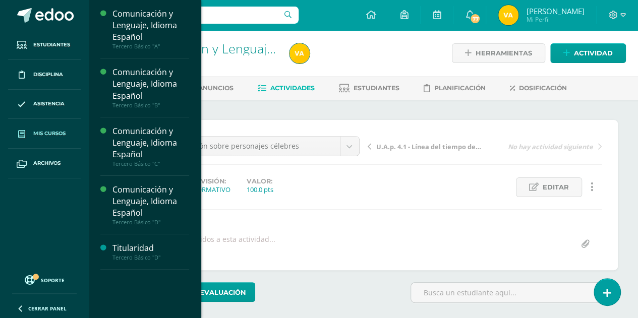
click at [37, 131] on span "Mis cursos" at bounding box center [49, 134] width 32 height 8
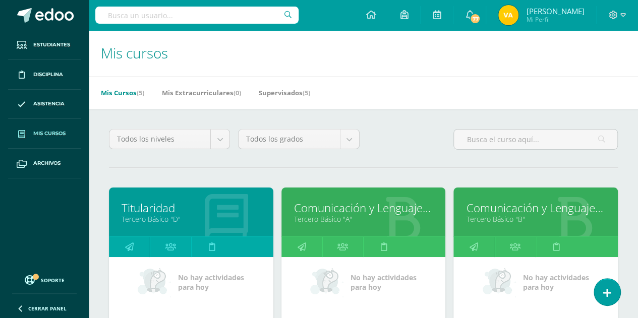
click at [553, 62] on h1 "Mis cursos" at bounding box center [363, 53] width 525 height 46
click at [545, 72] on h1 "Mis cursos" at bounding box center [363, 53] width 525 height 46
